Goal: Participate in discussion: Engage in conversation with other users on a specific topic

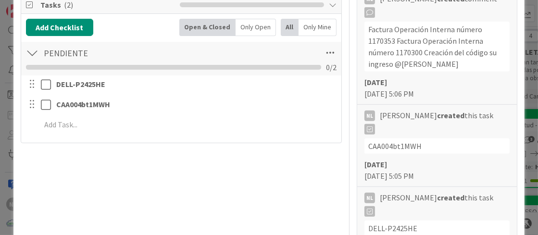
scroll to position [336, 0]
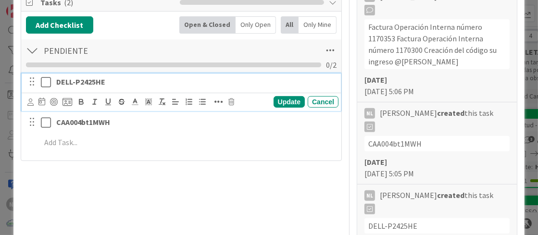
click at [44, 79] on icon at bounding box center [46, 82] width 10 height 12
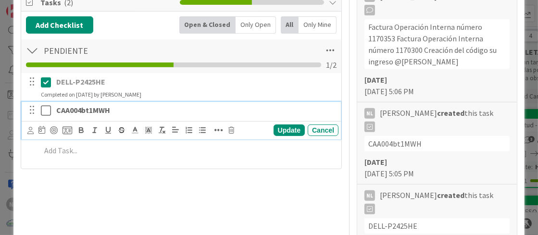
click at [48, 108] on icon at bounding box center [46, 111] width 10 height 12
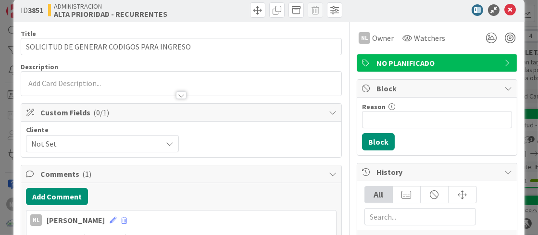
scroll to position [0, 0]
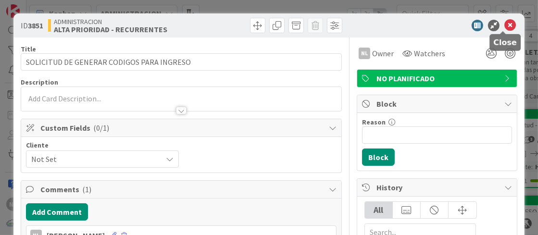
click at [504, 27] on icon at bounding box center [510, 26] width 12 height 12
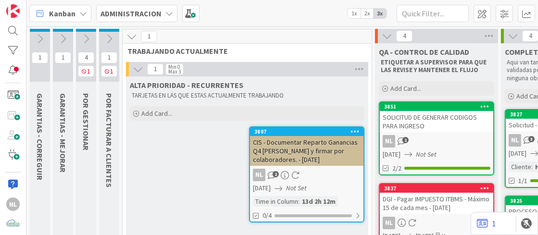
click at [85, 37] on icon at bounding box center [86, 39] width 11 height 11
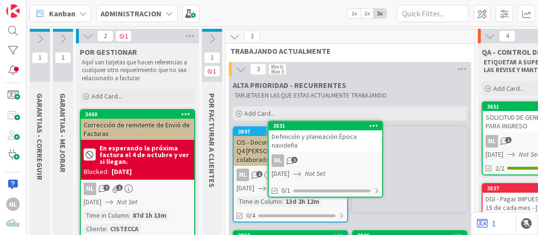
scroll to position [4, 0]
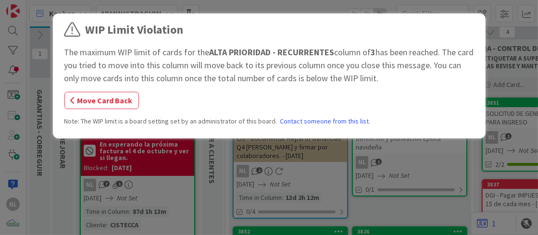
click at [366, 217] on div "WIP Limit Violation The maximum WIP limit of cards for the ALTA PRIORIDAD - REC…" at bounding box center [269, 117] width 538 height 235
click at [74, 103] on span "button" at bounding box center [73, 101] width 5 height 8
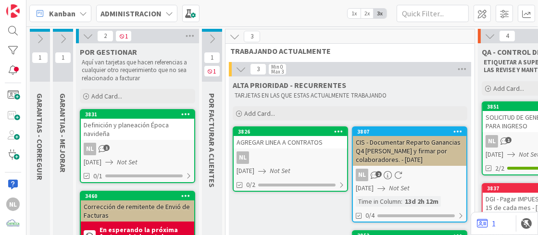
scroll to position [0, 0]
click at [61, 39] on icon at bounding box center [63, 39] width 11 height 11
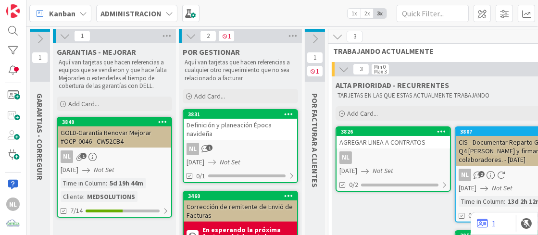
click at [67, 35] on icon at bounding box center [65, 36] width 11 height 11
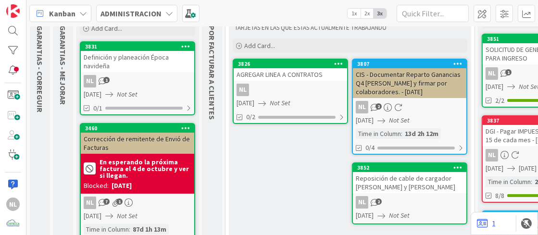
scroll to position [3, 0]
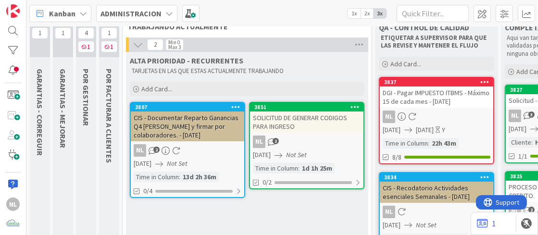
scroll to position [48, 0]
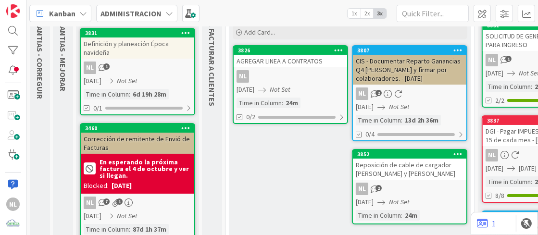
scroll to position [96, 0]
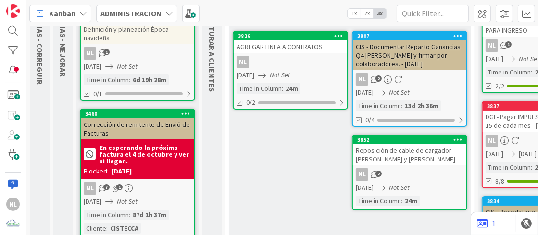
click at [414, 178] on div "NL 2" at bounding box center [409, 174] width 113 height 12
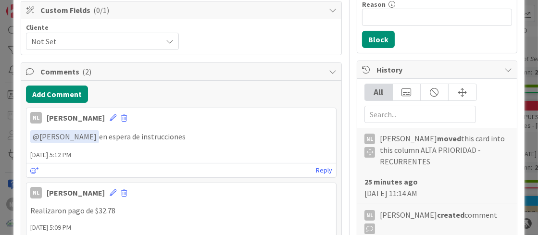
scroll to position [96, 0]
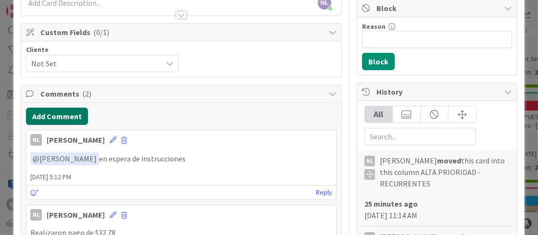
click at [50, 113] on button "Add Comment" at bounding box center [57, 116] width 62 height 17
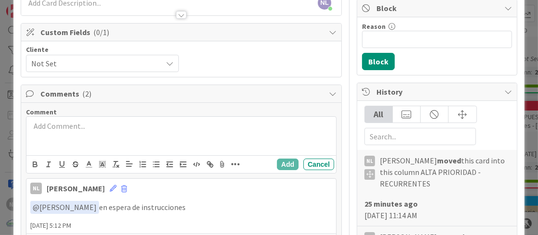
click at [46, 125] on p at bounding box center [181, 126] width 302 height 11
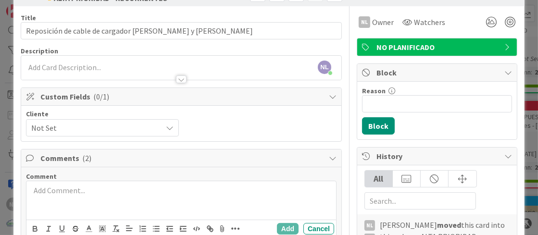
scroll to position [48, 0]
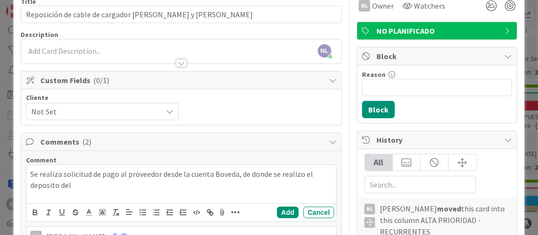
click at [71, 185] on p "Se realiza solicitud de pago al proveedor desde la cuenta Boveda, de donde se r…" at bounding box center [181, 180] width 302 height 22
click at [73, 182] on p "Se realiza solicitud de pago al proveedor desde la cuenta Boveda, de donde se r…" at bounding box center [181, 180] width 302 height 22
drag, startPoint x: 231, startPoint y: 175, endPoint x: 218, endPoint y: 184, distance: 16.0
click at [212, 195] on div "Se realiza solicitud de pago al proveedor desde la cuenta Boveda, de donde se r…" at bounding box center [180, 184] width 309 height 38
click at [77, 185] on p "Se realiza solicitud de pago al proveedor desde la cuenta Boveda, de donde se r…" at bounding box center [181, 180] width 302 height 22
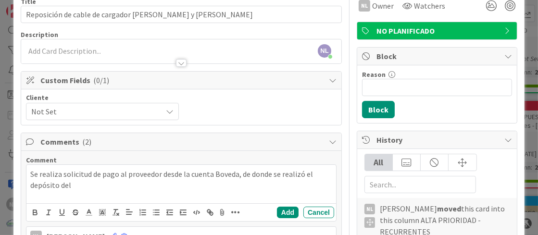
drag, startPoint x: 59, startPoint y: 184, endPoint x: 72, endPoint y: 185, distance: 13.0
click at [61, 184] on p "Se realiza solicitud de pago al proveedor desde la cuenta Boveda, de donde se r…" at bounding box center [181, 180] width 302 height 22
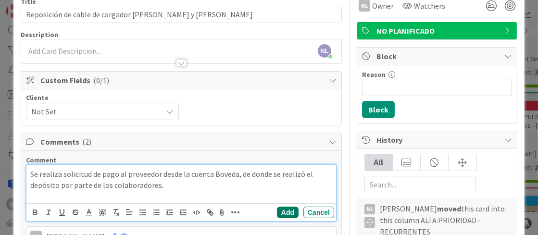
click at [280, 210] on button "Add" at bounding box center [288, 213] width 22 height 12
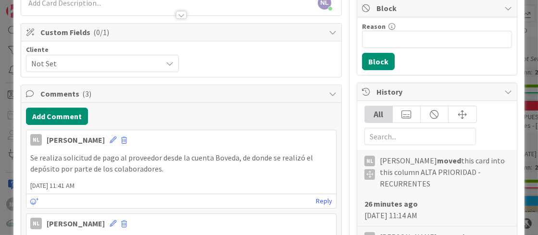
scroll to position [0, 0]
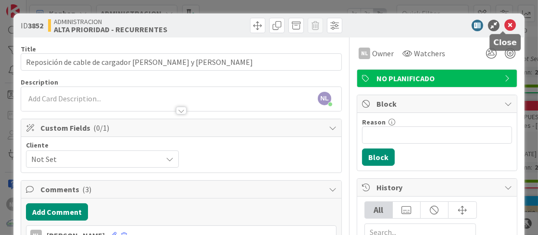
click at [504, 24] on icon at bounding box center [510, 26] width 12 height 12
